Goal: Task Accomplishment & Management: Manage account settings

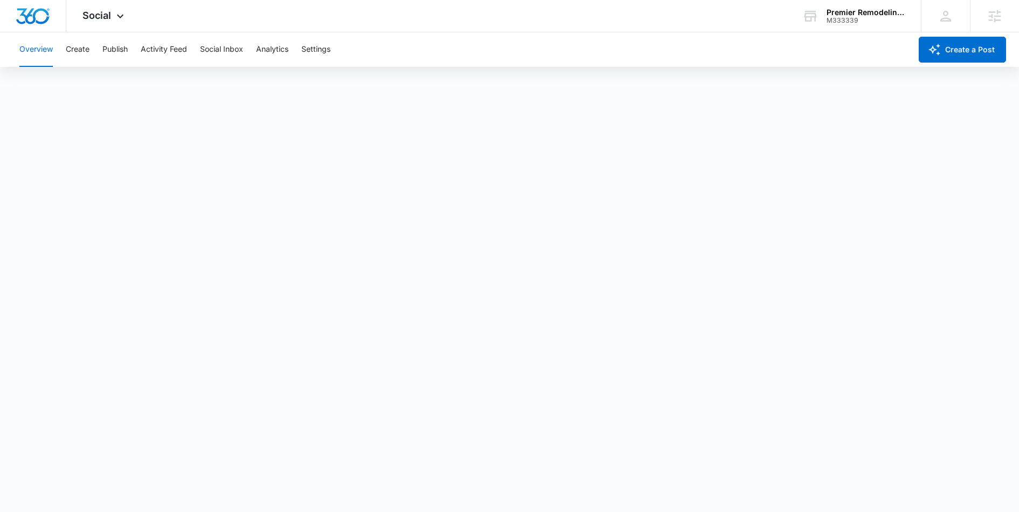
click at [334, 56] on div "Overview Create Publish Activity Feed Social Inbox Analytics Settings" at bounding box center [462, 49] width 899 height 35
click at [328, 53] on button "Settings" at bounding box center [316, 49] width 29 height 35
click at [71, 54] on button "Create" at bounding box center [78, 49] width 24 height 35
click at [114, 92] on button "Approvals" at bounding box center [105, 82] width 36 height 30
click at [116, 41] on button "Publish" at bounding box center [114, 49] width 25 height 35
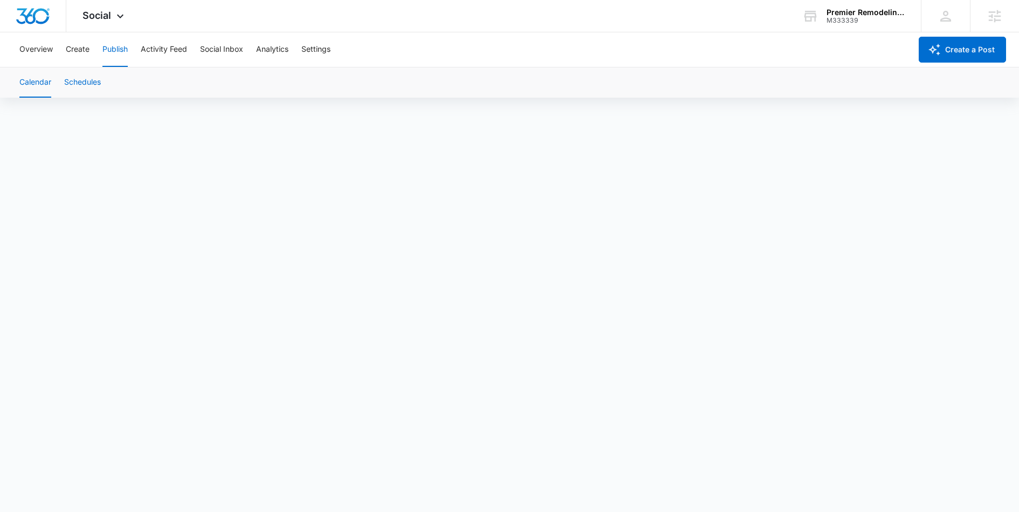
click at [81, 84] on button "Schedules" at bounding box center [82, 82] width 37 height 30
click at [75, 61] on button "Create" at bounding box center [78, 49] width 24 height 35
click at [108, 76] on button "Approvals" at bounding box center [105, 82] width 36 height 30
click at [95, 12] on span "Social" at bounding box center [97, 15] width 29 height 11
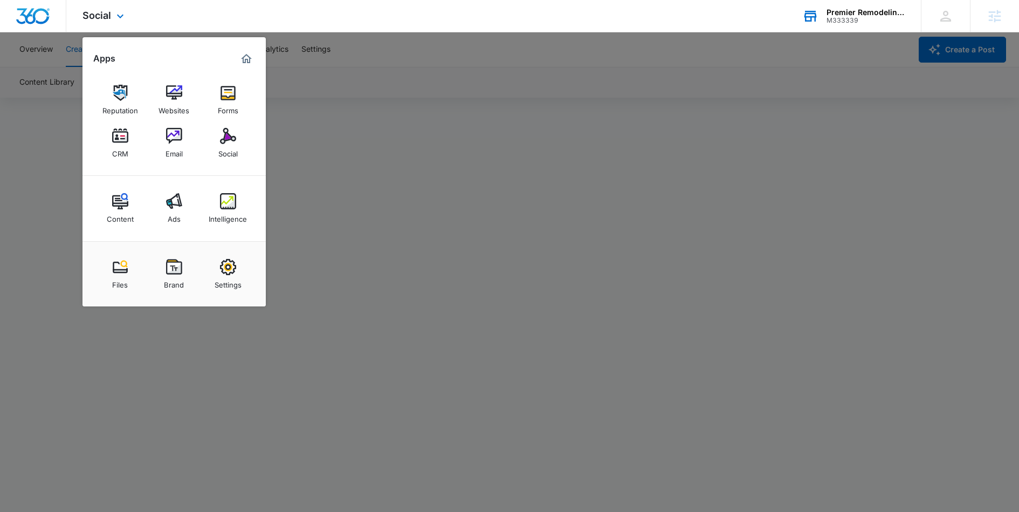
click at [845, 2] on div "Premier Remodeling and Repair Services LLC M333339 Your Accounts View All" at bounding box center [853, 16] width 135 height 32
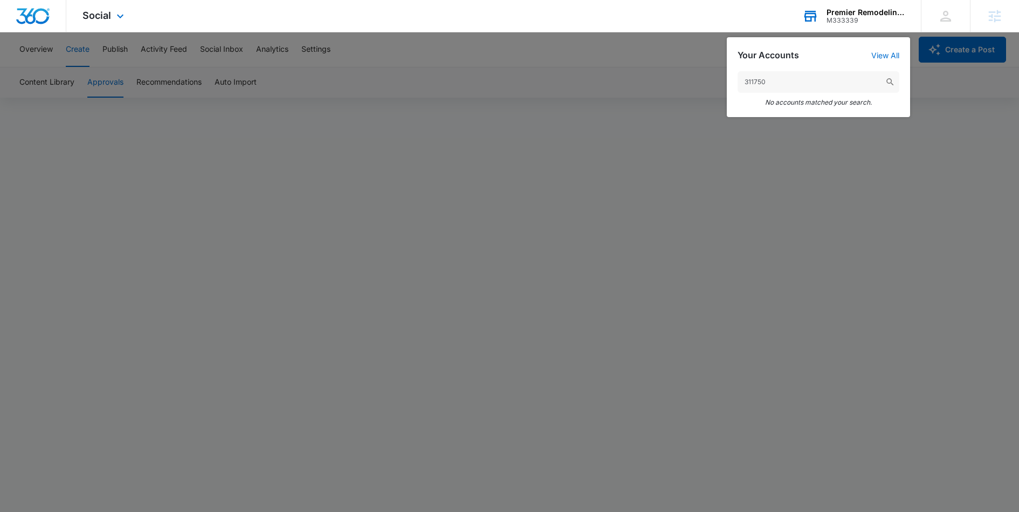
click at [799, 108] on div "311750 No accounts matched your search." at bounding box center [818, 88] width 183 height 57
click at [770, 72] on input "311750" at bounding box center [819, 82] width 162 height 22
click at [770, 83] on input "311750" at bounding box center [819, 82] width 162 height 22
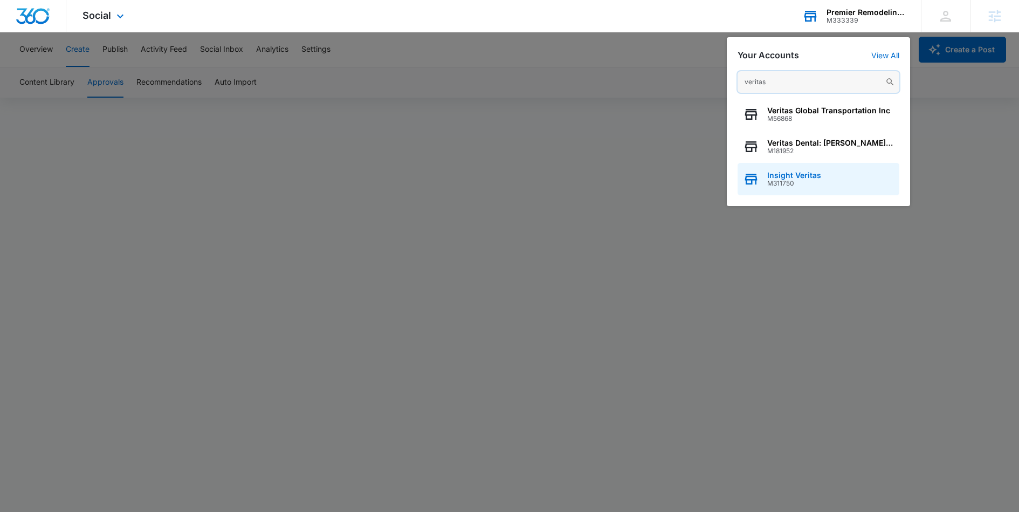
type input "veritas"
click at [817, 183] on span "M311750" at bounding box center [795, 184] width 54 height 8
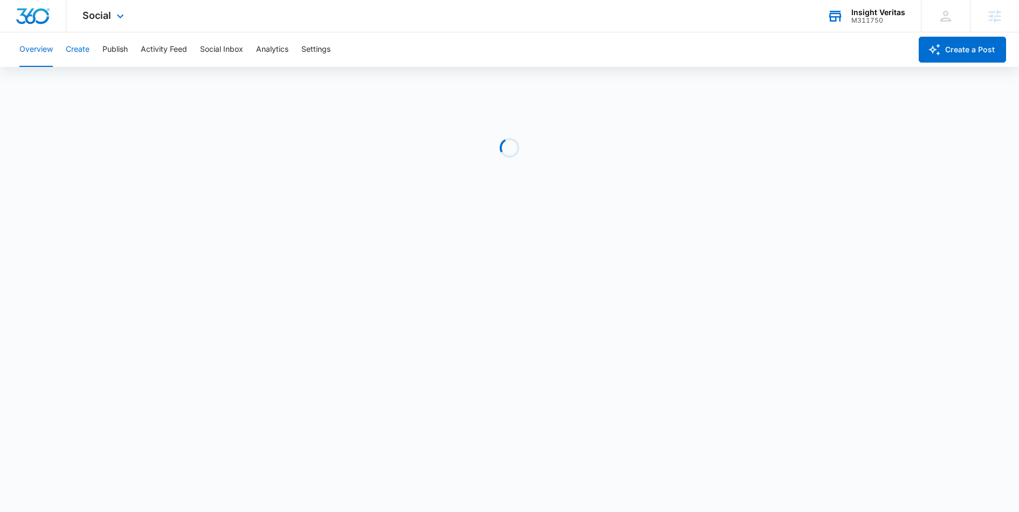
click at [71, 58] on button "Create" at bounding box center [78, 49] width 24 height 35
click at [45, 91] on button "Content Library" at bounding box center [46, 82] width 55 height 30
click at [105, 81] on button "Approvals" at bounding box center [105, 82] width 36 height 30
